Goal: Task Accomplishment & Management: Use online tool/utility

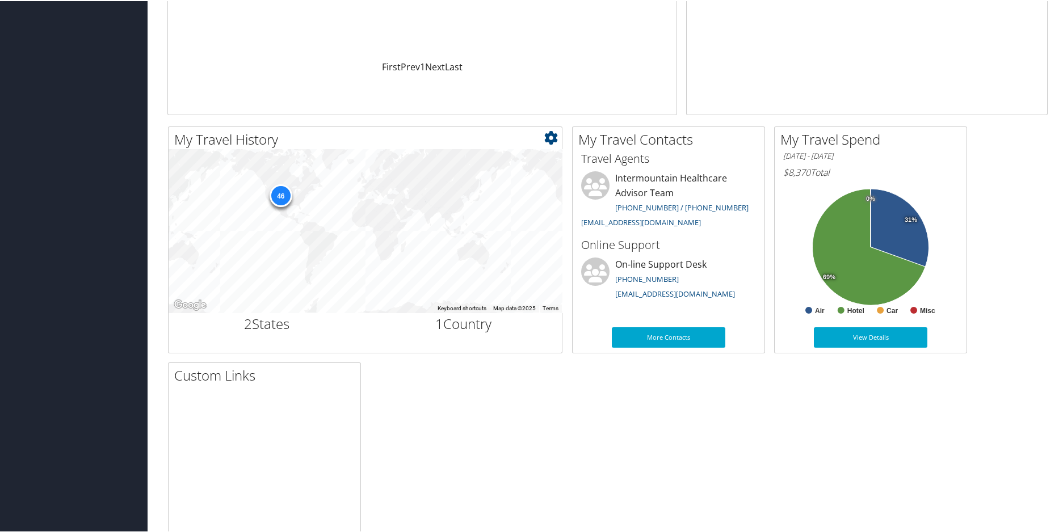
scroll to position [223, 0]
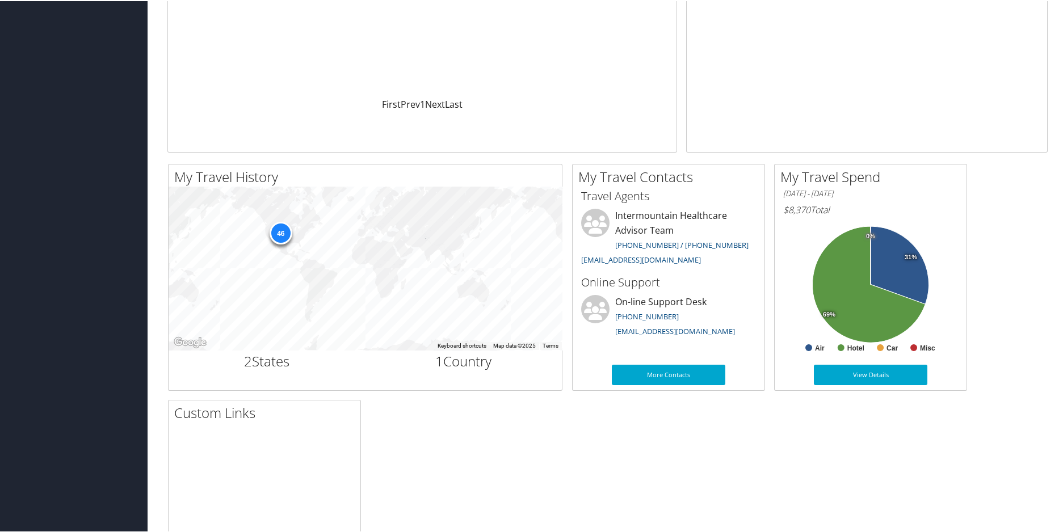
click at [658, 457] on div "My Travel History Small Medium Large To navigate the map with touch gestures do…" at bounding box center [607, 394] width 897 height 463
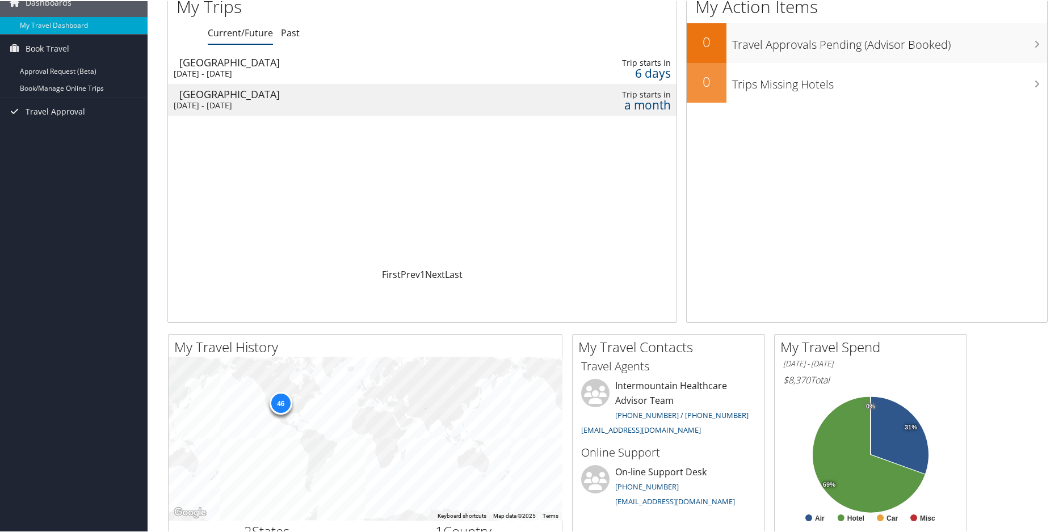
scroll to position [0, 0]
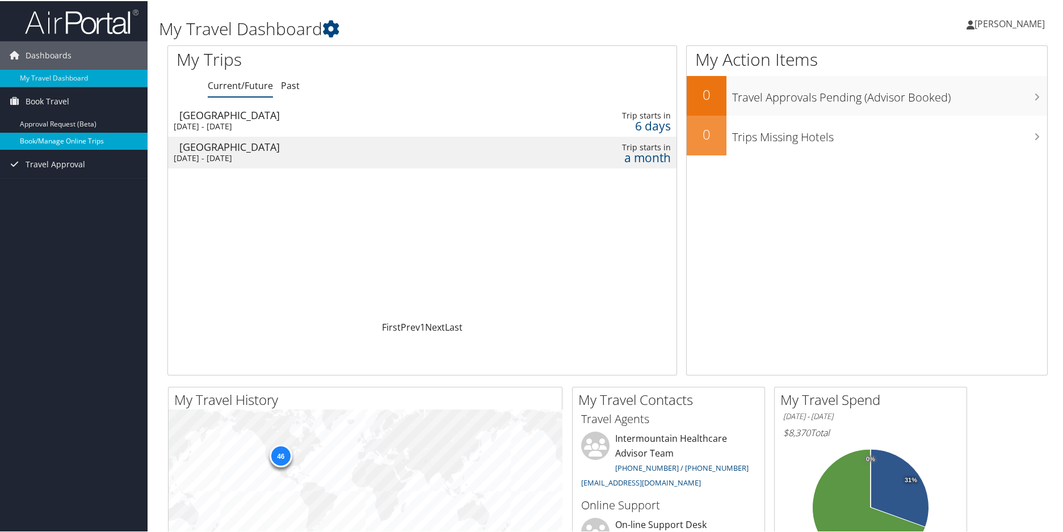
click at [58, 142] on link "Book/Manage Online Trips" at bounding box center [74, 140] width 148 height 17
